Goal: Contribute content: Contribute content

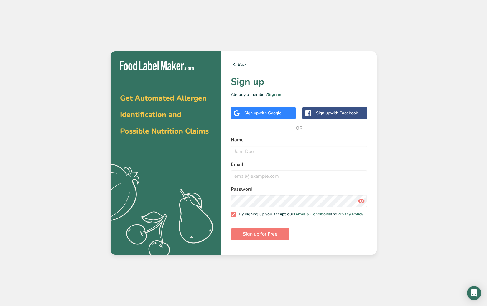
click at [330, 110] on div "Sign up with Facebook" at bounding box center [337, 113] width 42 height 6
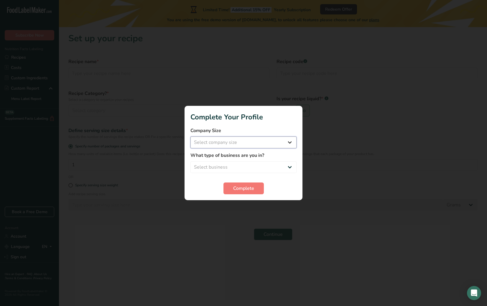
select select "1"
select select "3"
click at [245, 189] on span "Complete" at bounding box center [243, 188] width 21 height 7
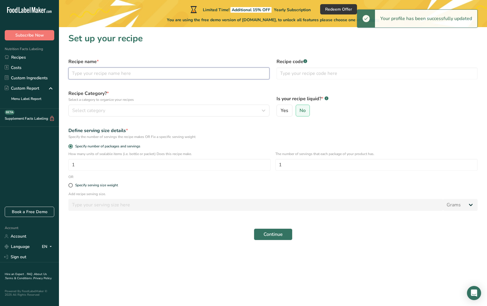
click at [165, 74] on input "text" at bounding box center [168, 73] width 201 height 12
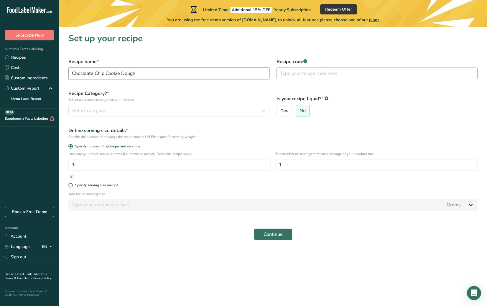
type input "Chocolate Chip Cookie Dough"
click at [299, 75] on input "text" at bounding box center [376, 73] width 201 height 12
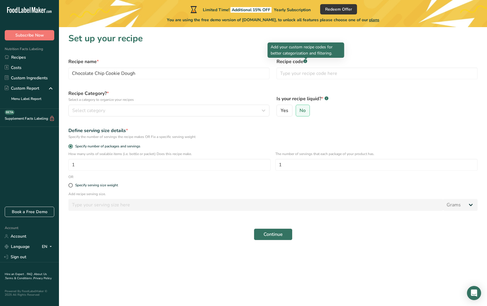
click at [306, 61] on rect at bounding box center [305, 61] width 4 height 4
click at [164, 111] on div "Select category" at bounding box center [167, 110] width 190 height 7
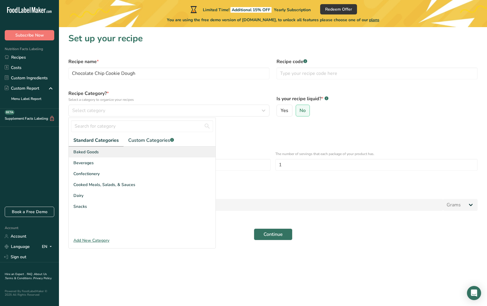
click at [92, 150] on span "Baked Goods" at bounding box center [85, 152] width 25 height 6
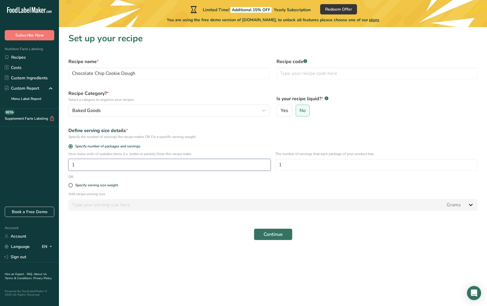
click at [115, 165] on input "1" at bounding box center [169, 165] width 202 height 12
type input "1"
type input "4"
click at [300, 161] on input "1" at bounding box center [376, 165] width 202 height 12
click at [298, 161] on input "1" at bounding box center [376, 165] width 202 height 12
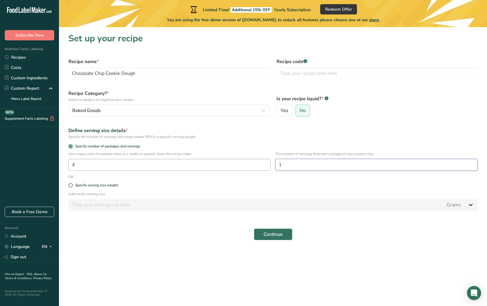
drag, startPoint x: 294, startPoint y: 166, endPoint x: 252, endPoint y: 164, distance: 42.2
click at [252, 164] on div "How many units of sealable items (i.e. bottle or packet) Does this recipe make.…" at bounding box center [273, 162] width 416 height 23
type input "8"
click at [113, 186] on div "Specify serving size weight" at bounding box center [96, 185] width 43 height 4
click at [72, 186] on input "Specify serving size weight" at bounding box center [70, 185] width 4 height 4
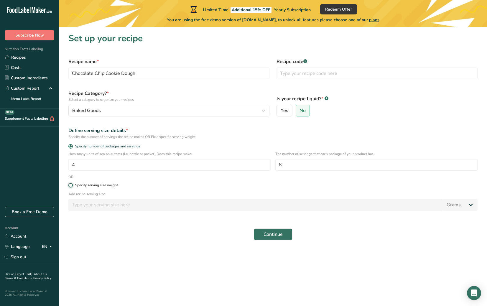
radio input "true"
radio input "false"
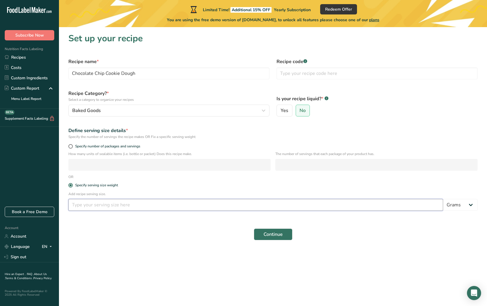
click at [110, 205] on input "number" at bounding box center [255, 205] width 374 height 12
type input "12"
select select "5"
drag, startPoint x: 89, startPoint y: 206, endPoint x: 63, endPoint y: 205, distance: 25.9
click at [64, 206] on section "Set up your recipe Recipe name * Chocolate Chip Cookie Dough Recipe code .a-a{f…" at bounding box center [273, 138] width 428 height 222
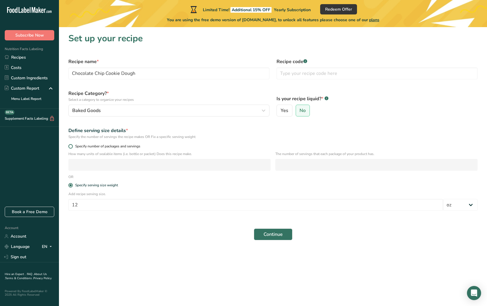
click at [72, 146] on span at bounding box center [70, 146] width 4 height 4
click at [72, 146] on input "Specify number of packages and servings" at bounding box center [70, 146] width 4 height 4
radio input "true"
radio input "false"
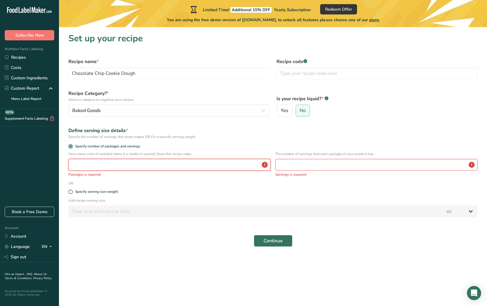
click at [98, 166] on input "number" at bounding box center [169, 165] width 202 height 12
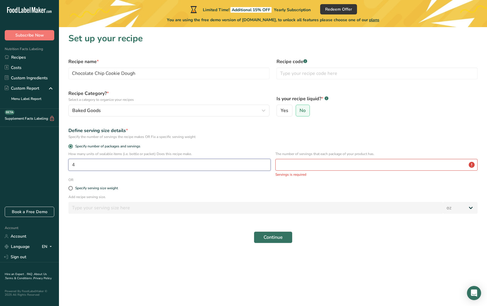
type input "4"
click at [306, 166] on input "number" at bounding box center [376, 165] width 202 height 12
type input "6"
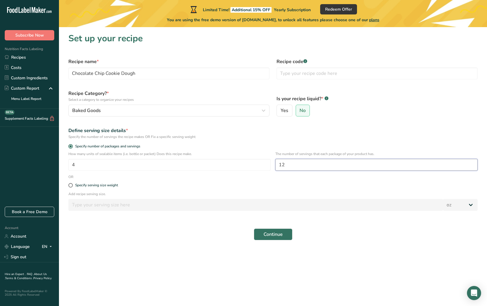
drag, startPoint x: 300, startPoint y: 165, endPoint x: 271, endPoint y: 165, distance: 29.5
click at [271, 165] on div "How many units of sealable items (i.e. bottle or packet) Does this recipe make.…" at bounding box center [273, 162] width 416 height 23
type input "8"
click at [211, 184] on label "Specify serving size weight" at bounding box center [272, 185] width 409 height 4
click at [72, 184] on input "Specify serving size weight" at bounding box center [70, 185] width 4 height 4
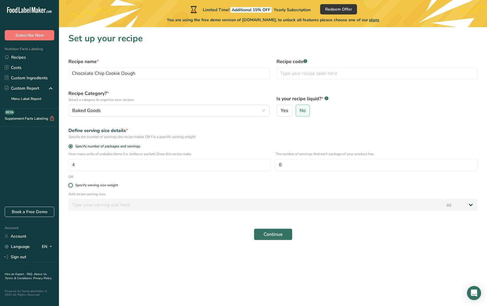
radio input "true"
radio input "false"
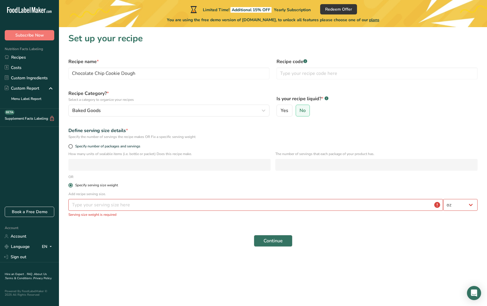
click at [70, 185] on span at bounding box center [70, 185] width 4 height 4
click at [70, 185] on input "Specify serving size weight" at bounding box center [70, 185] width 4 height 4
click at [109, 148] on span "Specify number of packages and servings" at bounding box center [106, 146] width 67 height 4
click at [72, 148] on input "Specify number of packages and servings" at bounding box center [70, 146] width 4 height 4
radio input "true"
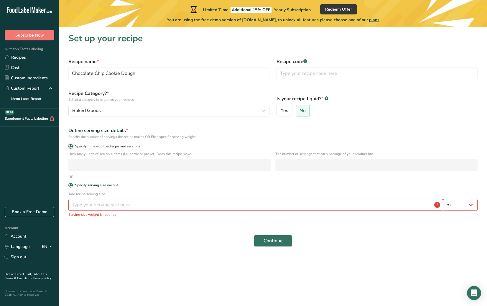
radio input "false"
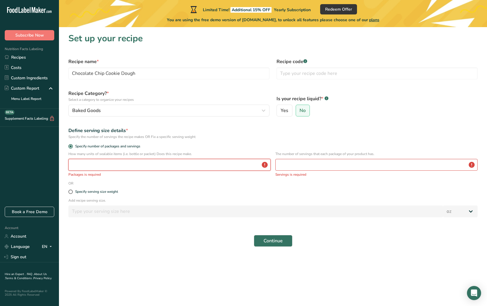
click at [83, 166] on input "number" at bounding box center [169, 165] width 202 height 12
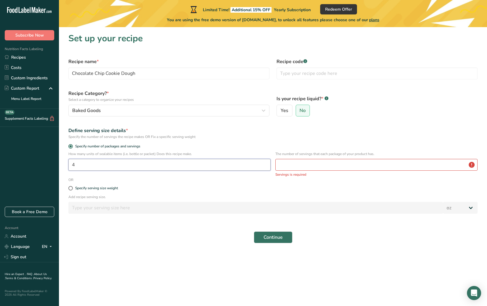
type input "4"
click at [291, 168] on input "number" at bounding box center [376, 165] width 202 height 12
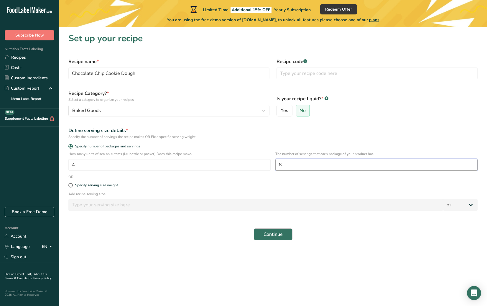
type input "8"
click at [273, 237] on span "Continue" at bounding box center [272, 234] width 19 height 7
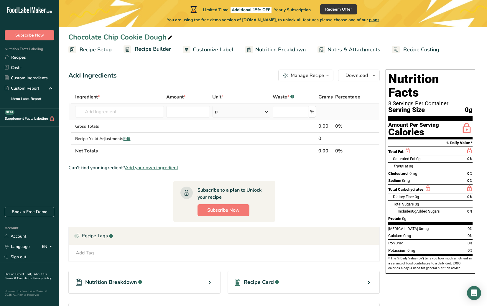
click at [266, 112] on icon at bounding box center [266, 111] width 7 height 11
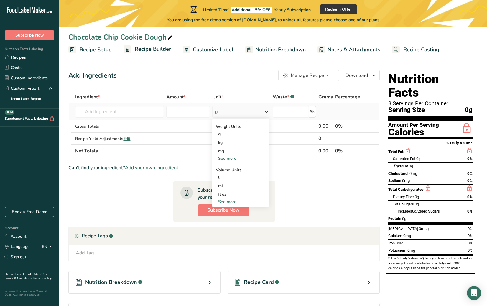
click at [229, 202] on div "See more" at bounding box center [240, 202] width 49 height 6
click at [231, 222] on div "cup" at bounding box center [240, 220] width 45 height 6
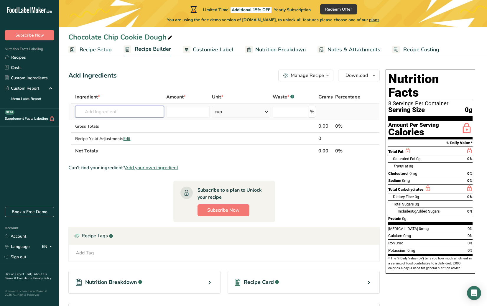
click at [101, 110] on input "text" at bounding box center [119, 112] width 89 height 12
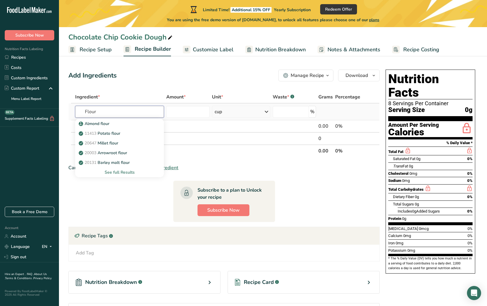
type input "Flour"
click at [126, 173] on div "See full Results" at bounding box center [119, 172] width 79 height 6
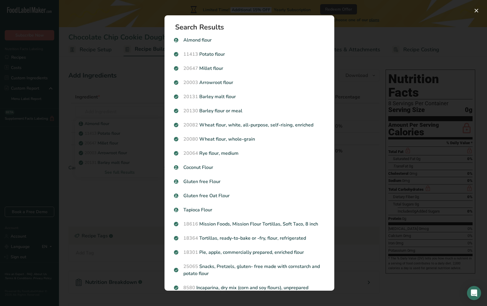
click at [97, 95] on div "Search results modal" at bounding box center [243, 153] width 487 height 306
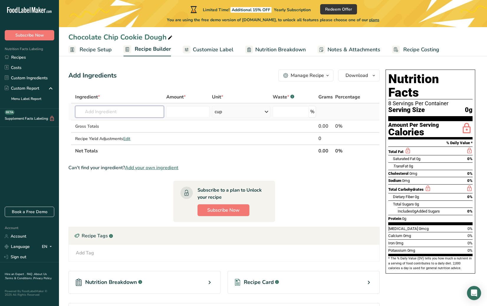
click at [99, 112] on input "text" at bounding box center [119, 112] width 89 height 12
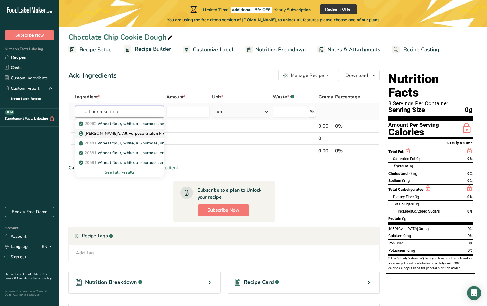
type input "all purpose flour"
click at [126, 172] on div "See full Results" at bounding box center [119, 172] width 79 height 6
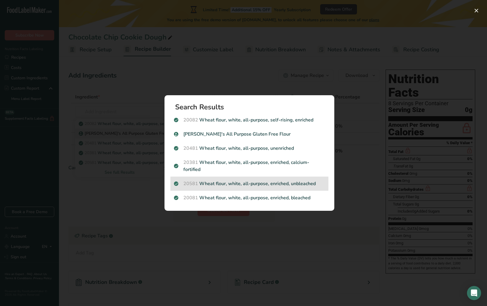
click at [288, 185] on p "20581 Wheat flour, white, all-purpose, enriched, unbleached" at bounding box center [249, 183] width 151 height 7
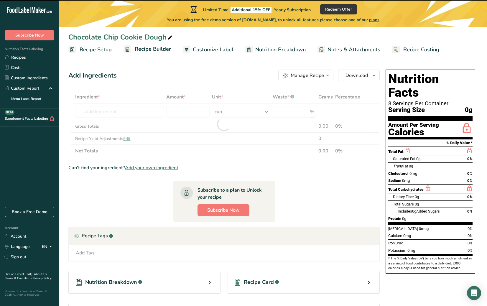
type input "0"
select select "22"
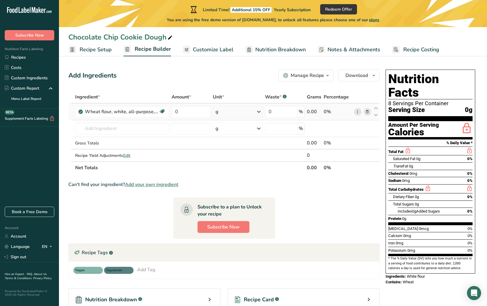
click at [253, 112] on div "g" at bounding box center [238, 112] width 50 height 12
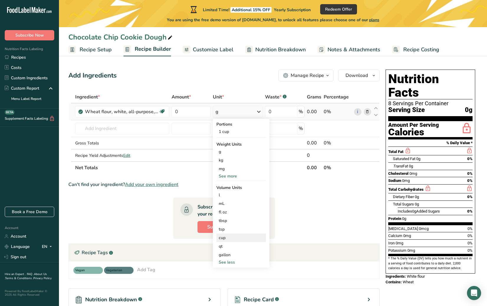
click at [232, 238] on div "cup" at bounding box center [241, 238] width 45 height 6
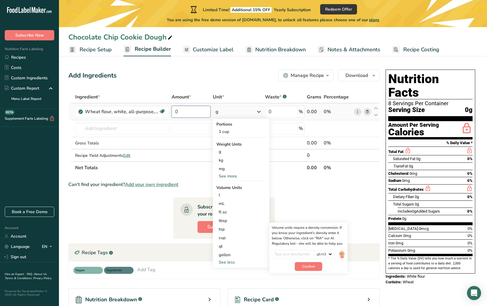
click at [188, 112] on input "0" at bounding box center [190, 112] width 39 height 12
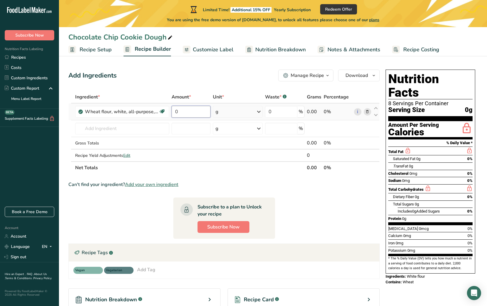
type input "2"
type input "2.5"
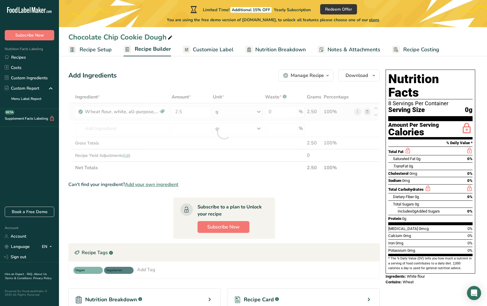
click at [229, 111] on div "Ingredient * Amount * Unit * Waste * .a-a{fill:#347362;}.b-a{fill:#fff;} Grams …" at bounding box center [223, 132] width 311 height 83
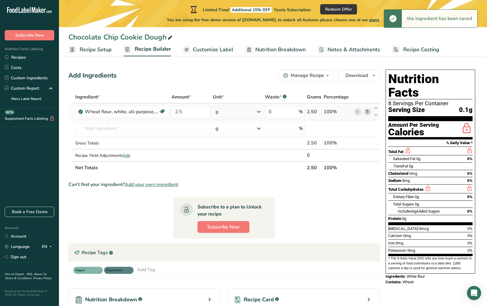
click at [257, 112] on icon at bounding box center [258, 111] width 7 height 11
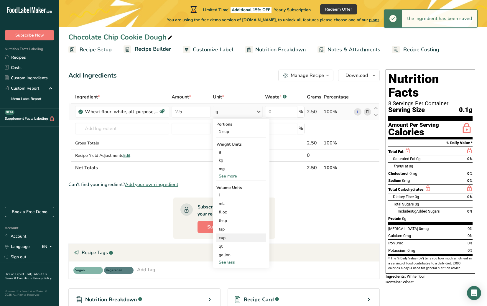
click at [230, 238] on div "cup" at bounding box center [241, 238] width 45 height 6
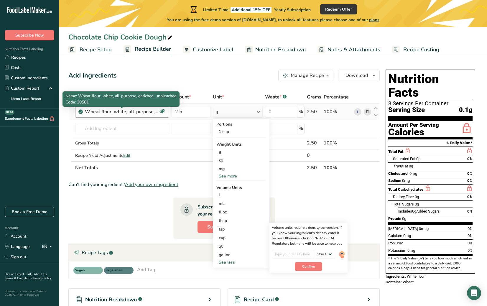
click at [152, 111] on div "Wheat flour, white, all-purpose, enriched, unbleached" at bounding box center [122, 111] width 74 height 7
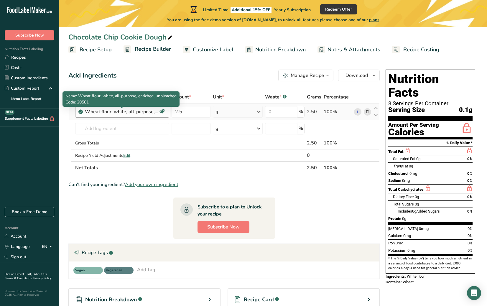
click at [144, 111] on div "Wheat flour, white, all-purpose, enriched, unbleached" at bounding box center [122, 111] width 74 height 7
click at [133, 112] on div "Wheat flour, white, all-purpose, enriched, unbleached" at bounding box center [122, 111] width 74 height 7
click at [148, 111] on div "Wheat flour, white, all-purpose, enriched, unbleached" at bounding box center [122, 111] width 74 height 7
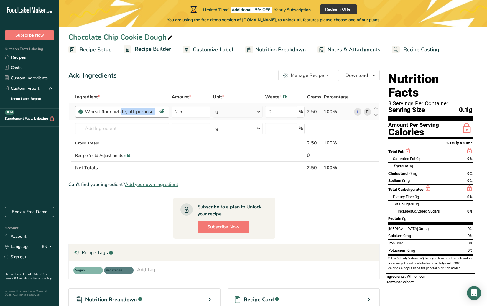
drag, startPoint x: 155, startPoint y: 111, endPoint x: 132, endPoint y: 112, distance: 23.0
click at [132, 112] on div "Wheat flour, white, all-purpose, enriched, unbleached" at bounding box center [122, 111] width 74 height 7
click at [163, 112] on icon at bounding box center [162, 111] width 6 height 9
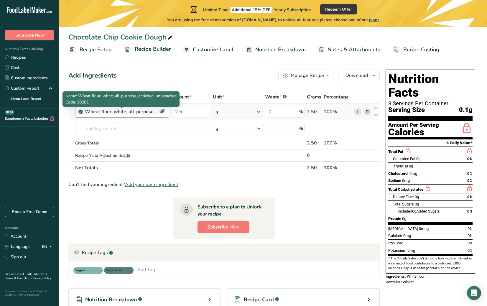
click at [98, 113] on div "Wheat flour, white, all-purpose, enriched, unbleached" at bounding box center [122, 111] width 74 height 7
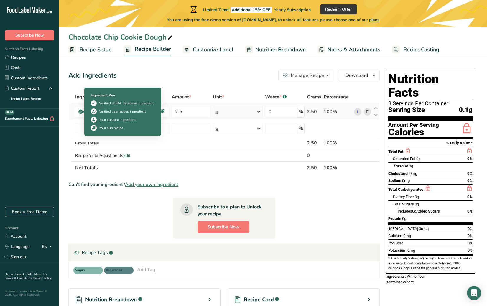
click at [80, 112] on icon at bounding box center [81, 111] width 4 height 5
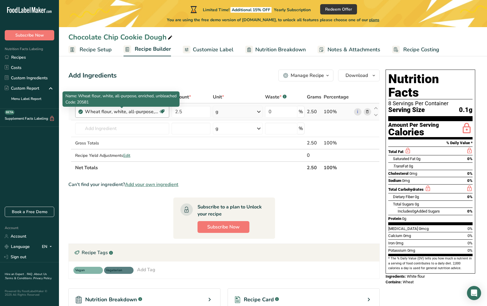
click at [127, 113] on div "Wheat flour, white, all-purpose, enriched, unbleached" at bounding box center [122, 111] width 74 height 7
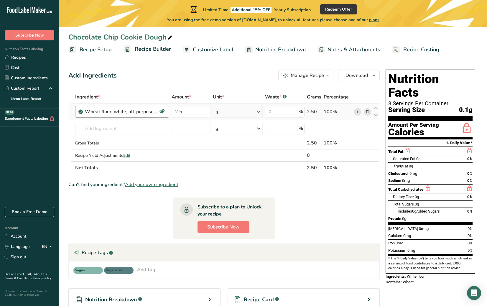
click at [127, 113] on div "Wheat flour, white, all-purpose, enriched, unbleached" at bounding box center [122, 111] width 74 height 7
click at [110, 134] on input "text" at bounding box center [122, 129] width 94 height 12
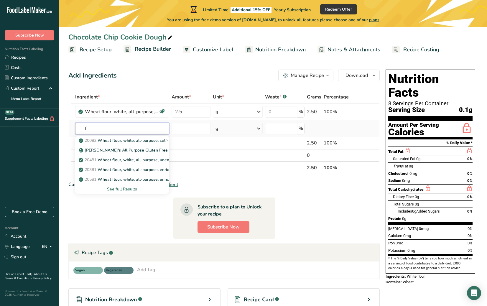
type input "f"
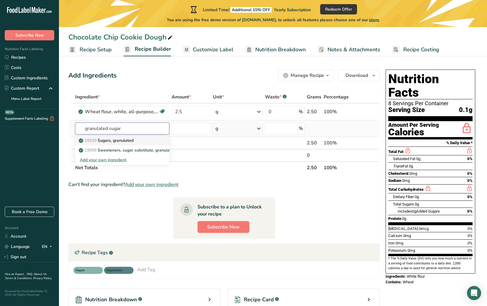
type input "granulated sugar"
click at [141, 143] on div "19335 [GEOGRAPHIC_DATA], granulated" at bounding box center [117, 140] width 75 height 6
type input "Sugars, granulated"
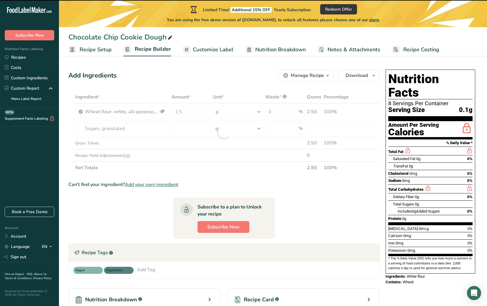
type input "0"
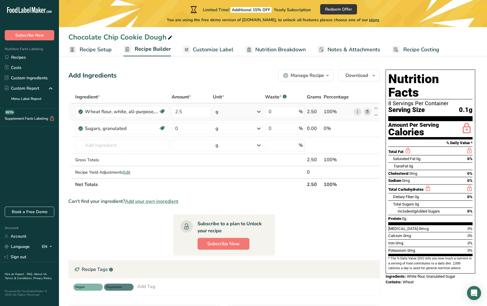
click at [239, 110] on div "g" at bounding box center [238, 112] width 50 height 12
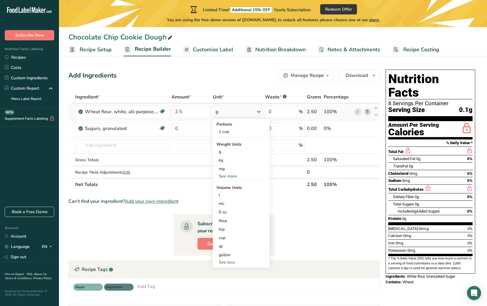
click at [367, 112] on icon at bounding box center [367, 112] width 4 height 6
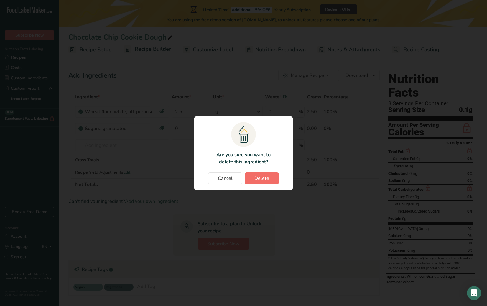
click at [271, 178] on button "Delete" at bounding box center [262, 178] width 34 height 12
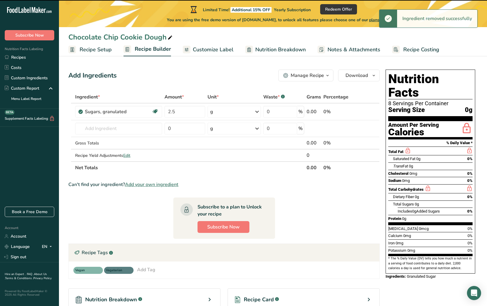
type input "0"
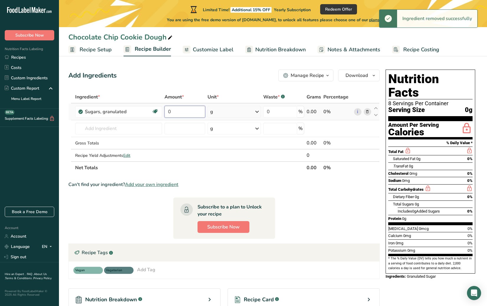
click at [192, 113] on input "0" at bounding box center [184, 112] width 41 height 12
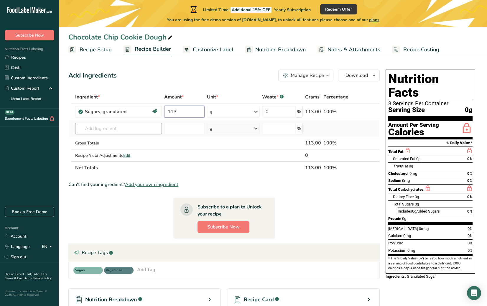
type input "113"
click at [124, 132] on div "Ingredient * Amount * Unit * Waste * .a-a{fill:#347362;}.b-a{fill:#fff;} Grams …" at bounding box center [223, 132] width 311 height 83
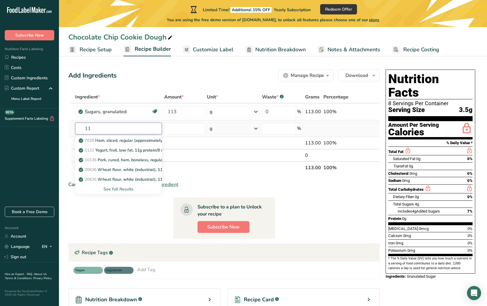
type input "1"
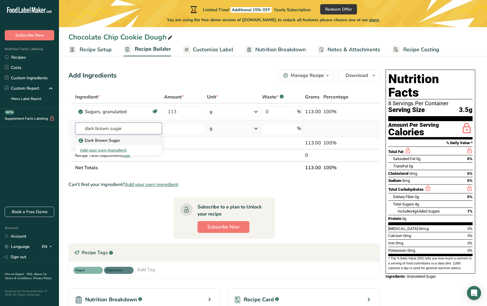
type input "dark brown sugar"
click at [129, 141] on div "Dark Brown Sugar" at bounding box center [113, 140] width 67 height 6
type input "Dark Brown Sugar"
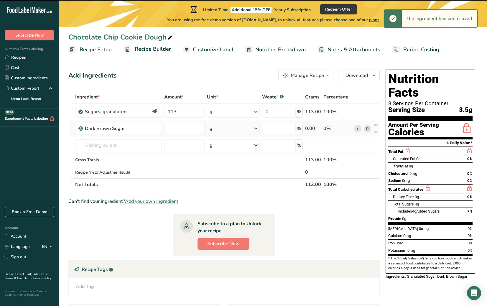
type input "0"
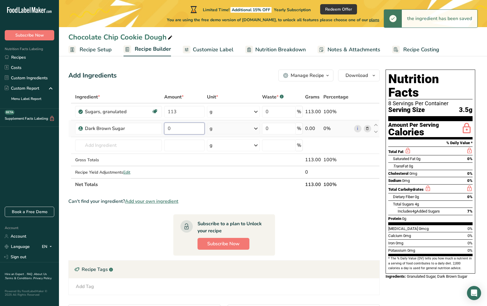
click at [180, 129] on input "0" at bounding box center [184, 129] width 40 height 12
type input "119"
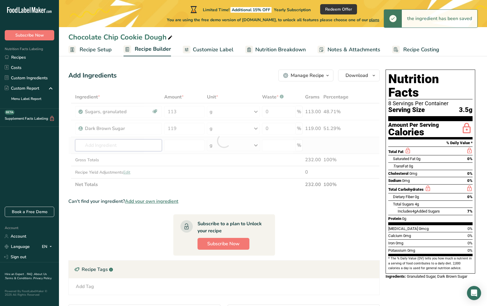
click at [138, 146] on div "Ingredient * Amount * Unit * Waste * .a-a{fill:#347362;}.b-a{fill:#fff;} Grams …" at bounding box center [223, 141] width 311 height 100
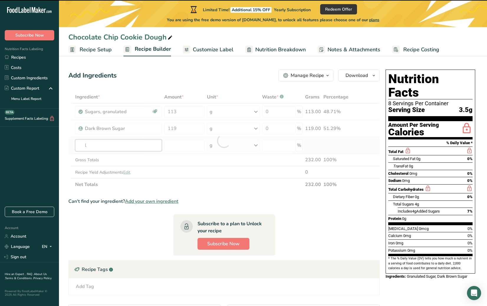
type input "li"
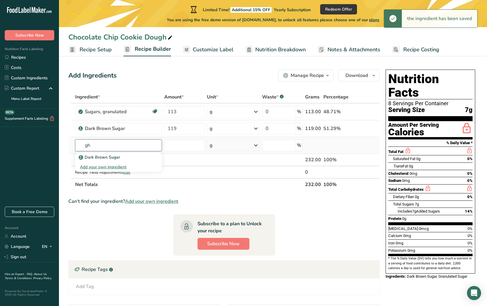
type input "g"
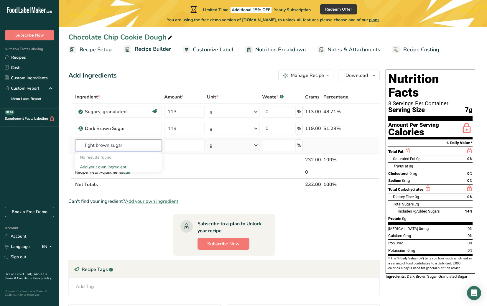
drag, startPoint x: 132, startPoint y: 145, endPoint x: 78, endPoint y: 149, distance: 54.0
click at [78, 148] on input "light brown sugar" at bounding box center [118, 145] width 86 height 12
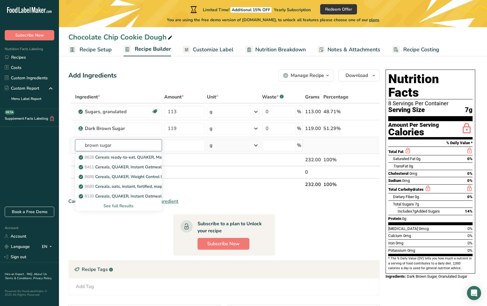
type input "brown sugar"
click at [123, 205] on div "See full Results" at bounding box center [118, 206] width 77 height 6
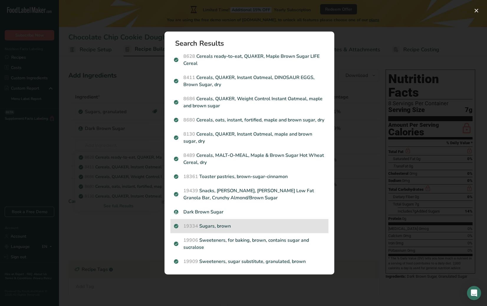
click at [248, 222] on div "19334 Sugars, brown" at bounding box center [249, 226] width 158 height 14
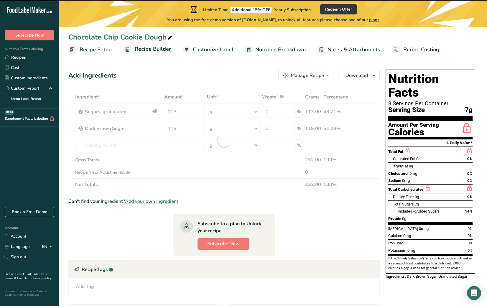
type input "0"
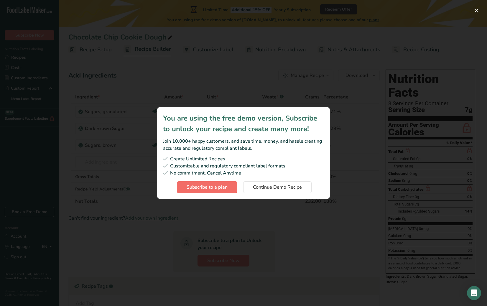
click at [206, 187] on span "Subscribe to a plan" at bounding box center [207, 187] width 41 height 7
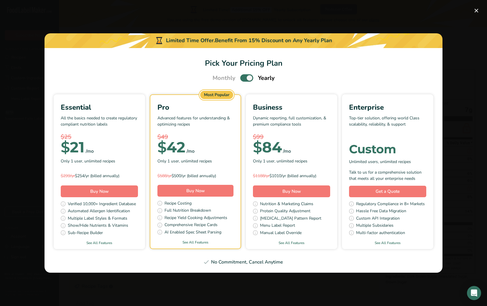
click at [243, 78] on span "Pick Your Pricing Plan Modal" at bounding box center [246, 77] width 13 height 7
click at [243, 78] on input "Pick Your Pricing Plan Modal" at bounding box center [242, 78] width 4 height 4
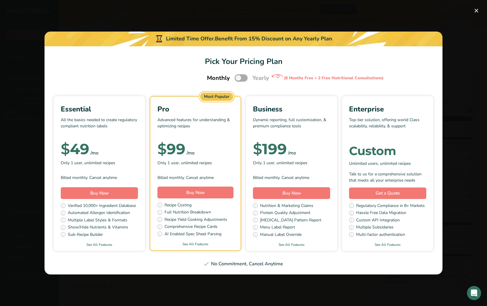
click at [244, 79] on span "Pick Your Pricing Plan Modal" at bounding box center [241, 77] width 13 height 7
click at [238, 79] on input "Pick Your Pricing Plan Modal" at bounding box center [237, 78] width 4 height 4
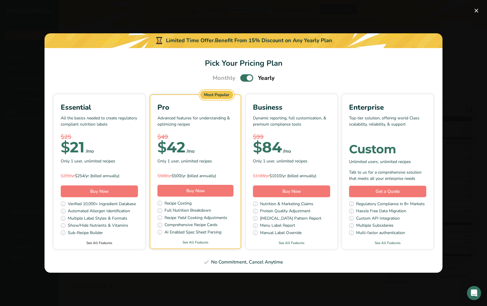
click at [98, 243] on link "See All Features" at bounding box center [99, 242] width 91 height 5
click at [244, 77] on span "Pick Your Pricing Plan Modal" at bounding box center [246, 77] width 13 height 7
click at [244, 77] on input "Pick Your Pricing Plan Modal" at bounding box center [242, 78] width 4 height 4
checkbox input "false"
